Goal: Find specific page/section: Find specific page/section

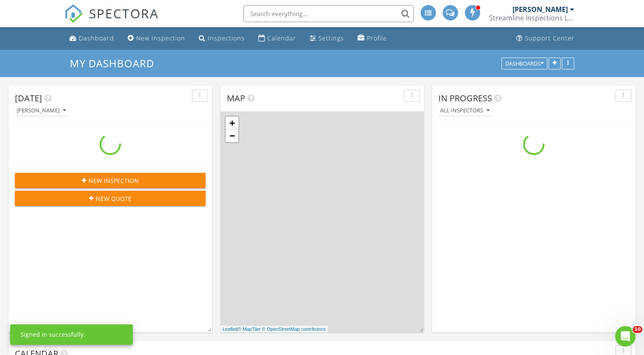
scroll to position [788, 657]
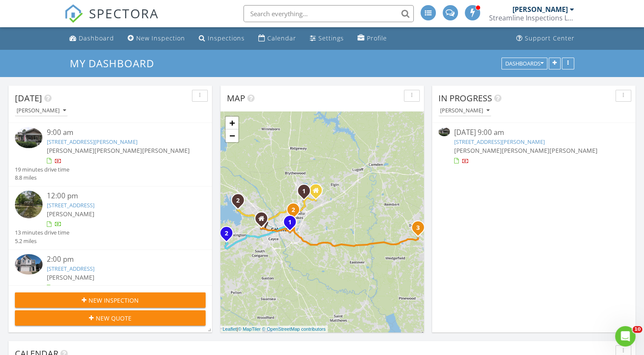
click at [29, 144] on img at bounding box center [29, 137] width 28 height 21
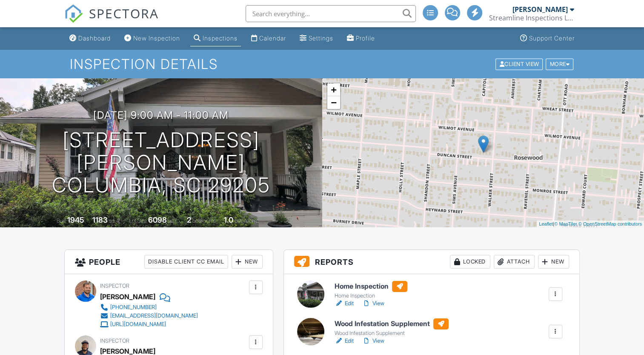
scroll to position [36, 0]
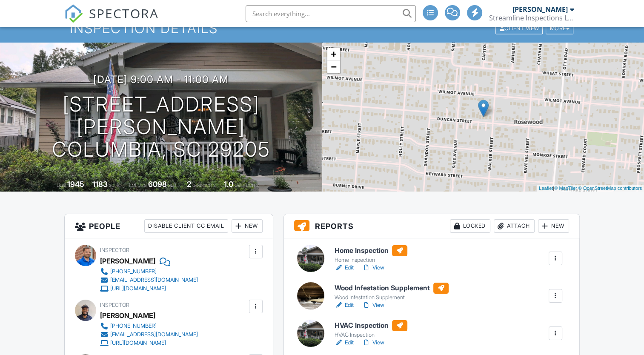
click at [374, 266] on link "View" at bounding box center [373, 267] width 22 height 9
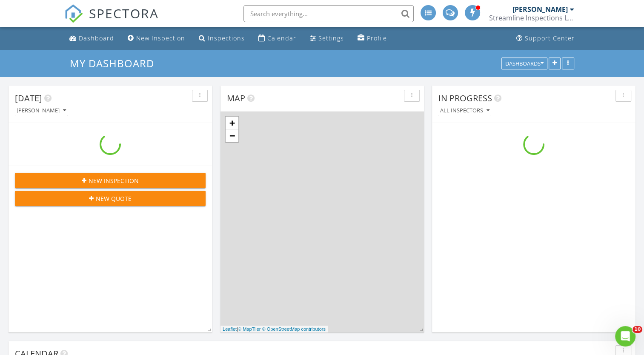
scroll to position [788, 657]
click at [322, 21] on input "text" at bounding box center [328, 13] width 170 height 17
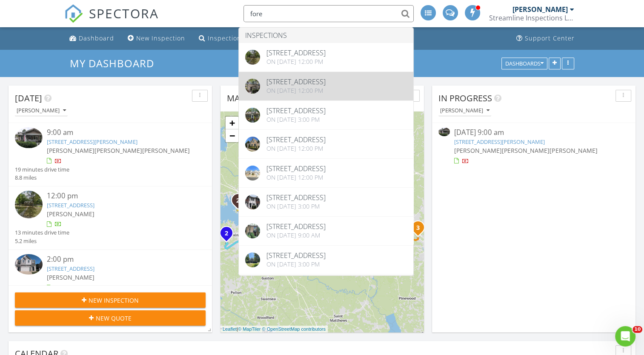
type input "fore"
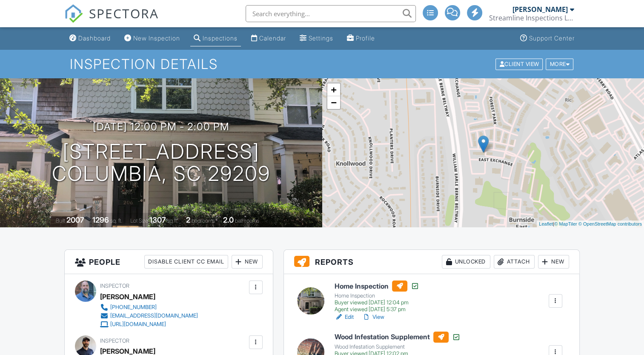
click at [272, 12] on input "text" at bounding box center [331, 13] width 170 height 17
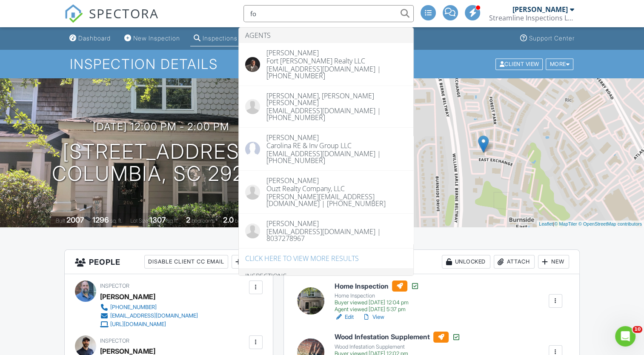
type input "f"
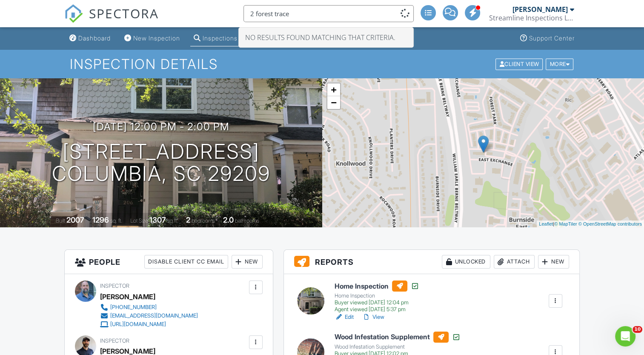
click at [257, 14] on input "2 forest trace" at bounding box center [328, 13] width 170 height 17
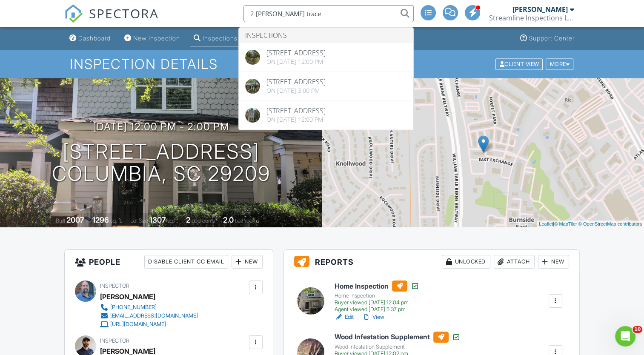
drag, startPoint x: 294, startPoint y: 17, endPoint x: 253, endPoint y: 18, distance: 40.9
click at [253, 18] on input "2 orest trace" at bounding box center [328, 13] width 170 height 17
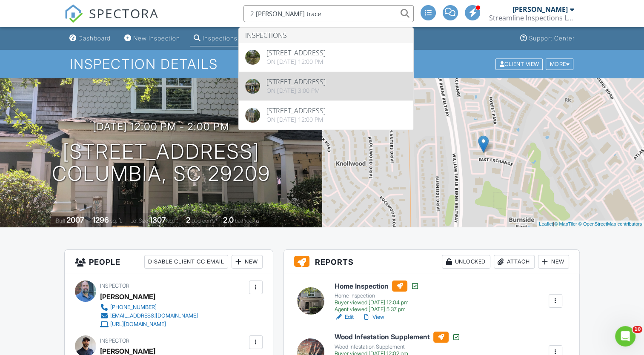
type input "2 orest trace"
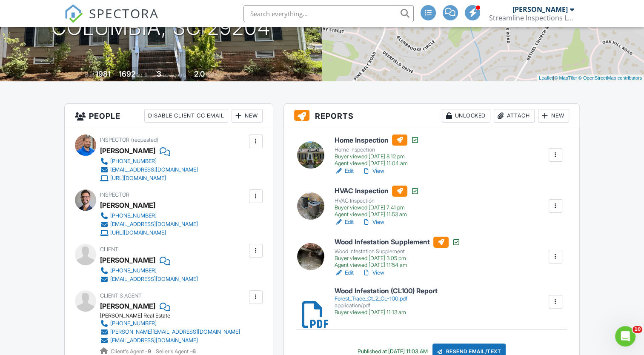
click at [376, 169] on link "View" at bounding box center [373, 171] width 22 height 9
